Goal: Information Seeking & Learning: Find specific fact

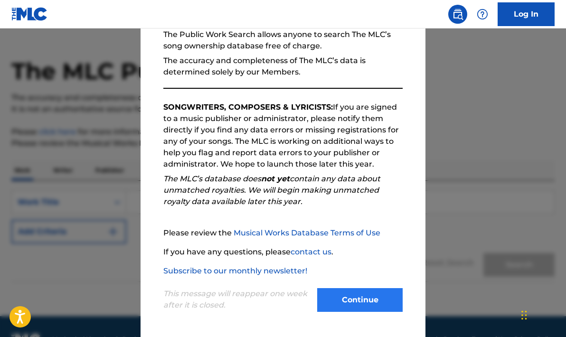
scroll to position [97, 0]
click at [358, 296] on button "Continue" at bounding box center [360, 300] width 86 height 24
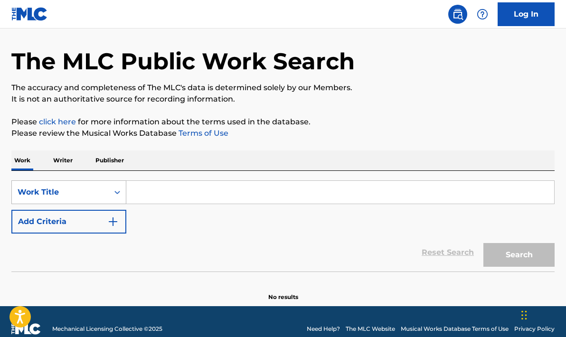
click at [119, 200] on div "Search Form" at bounding box center [117, 192] width 17 height 23
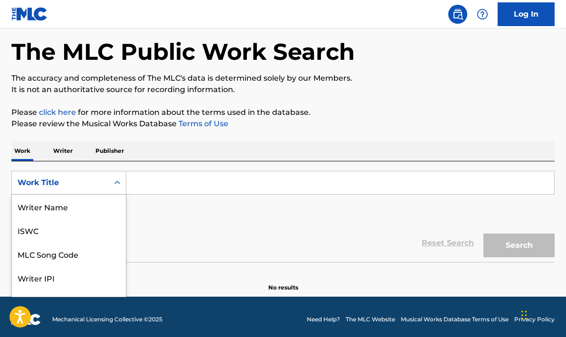
scroll to position [48, 0]
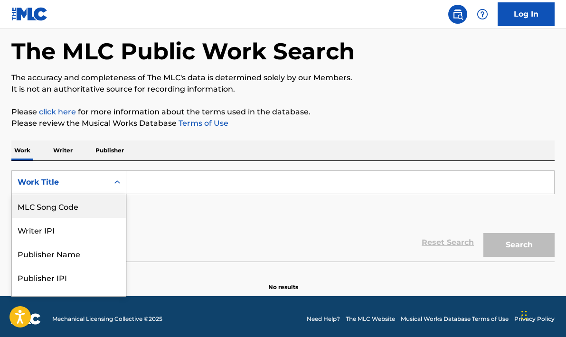
click at [151, 181] on input "Search Form" at bounding box center [340, 182] width 428 height 23
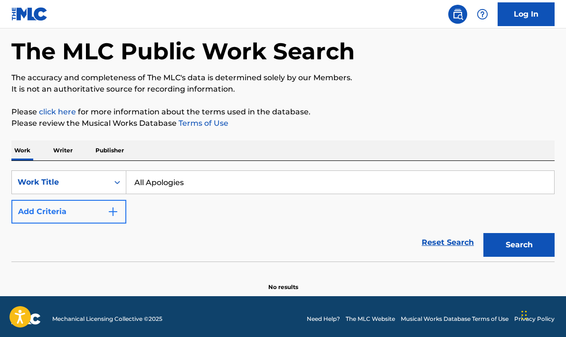
type input "All Apologies"
click at [115, 210] on img "Search Form" at bounding box center [112, 211] width 11 height 11
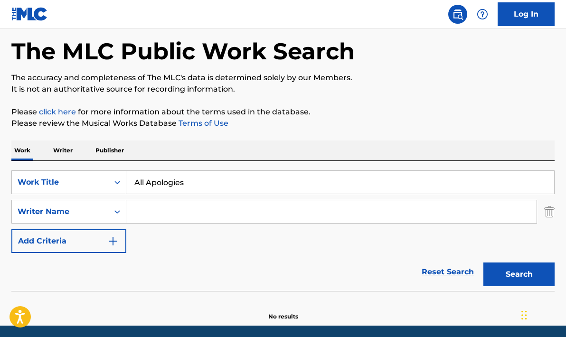
click at [166, 214] on input "Search Form" at bounding box center [331, 211] width 410 height 23
type input "[PERSON_NAME]"
click at [519, 275] on button "Search" at bounding box center [519, 275] width 71 height 24
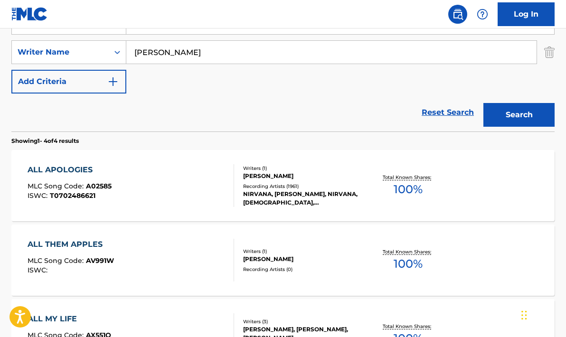
scroll to position [201, 0]
click at [263, 183] on div "Recording Artists ( 1961 )" at bounding box center [303, 185] width 120 height 7
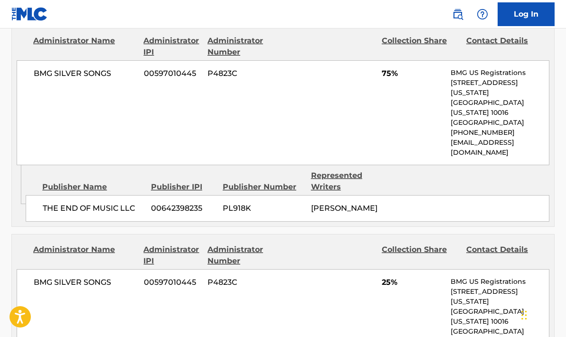
scroll to position [568, 0]
